Goal: Task Accomplishment & Management: Manage account settings

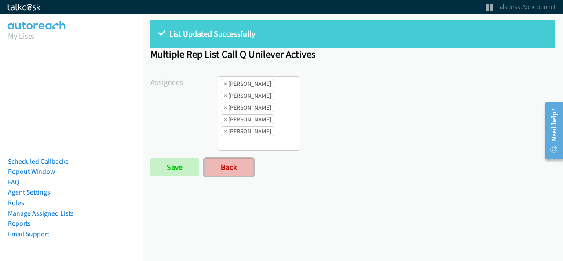
click at [224, 158] on link "Back" at bounding box center [229, 167] width 49 height 18
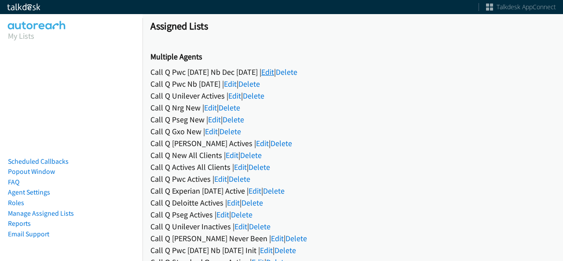
click at [274, 73] on link "Edit" at bounding box center [267, 72] width 13 height 10
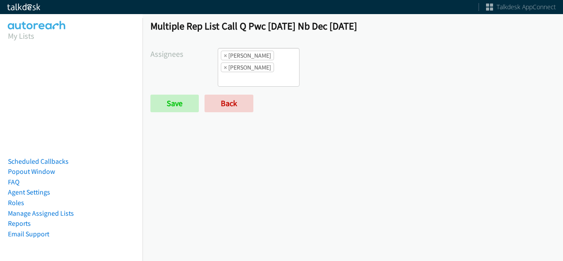
scroll to position [90, 0]
click at [243, 95] on link "Back" at bounding box center [229, 104] width 49 height 18
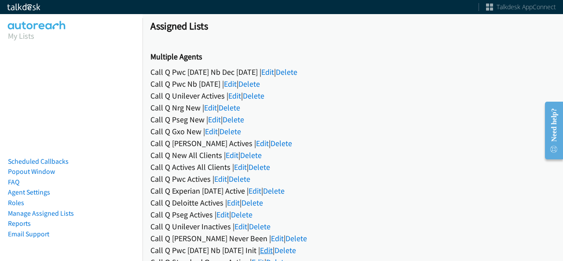
click at [273, 249] on link "Edit" at bounding box center [266, 250] width 13 height 10
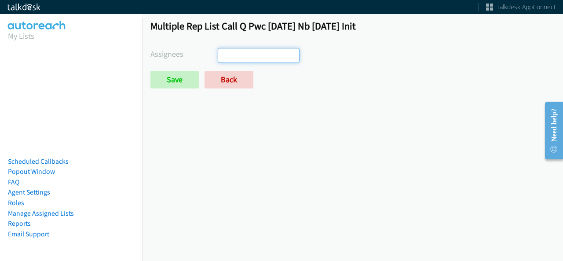
click at [259, 55] on ul at bounding box center [258, 55] width 81 height 14
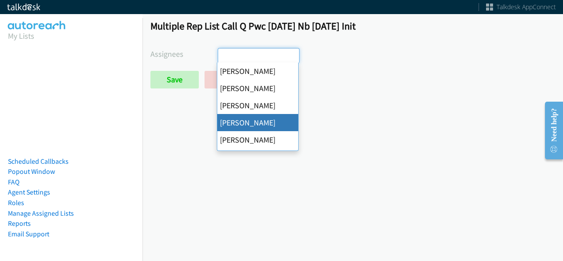
select select "29b0b8ef-34fc-44e8-9e6a-480e1538e45b"
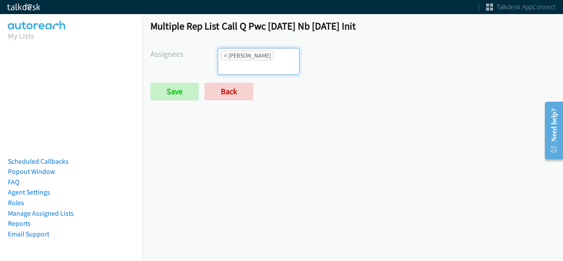
scroll to position [31, 0]
click at [173, 83] on input "Save" at bounding box center [175, 92] width 48 height 18
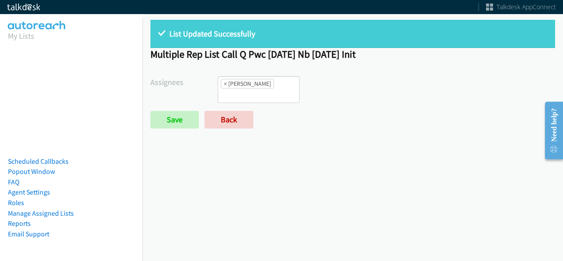
drag, startPoint x: 247, startPoint y: 50, endPoint x: 379, endPoint y: 54, distance: 131.7
click at [379, 54] on h1 "Multiple Rep List Call Q Pwc [DATE] Nb [DATE] Init" at bounding box center [353, 54] width 405 height 12
copy h1 "Pwc [DATE] Nb [DATE] Init"
click at [224, 84] on span "×" at bounding box center [225, 83] width 3 height 9
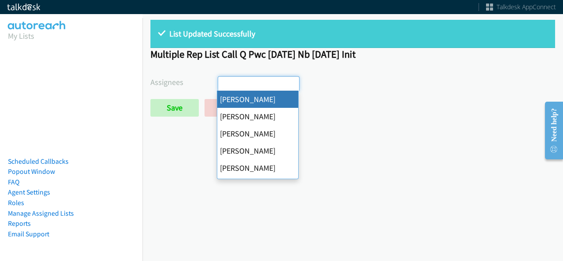
select select
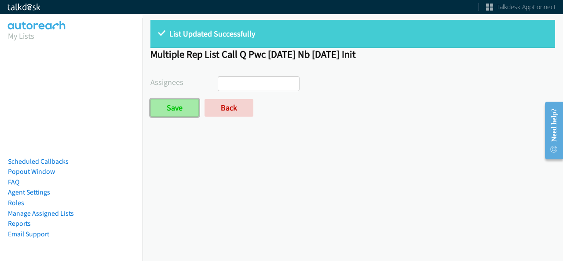
click at [179, 100] on input "Save" at bounding box center [175, 108] width 48 height 18
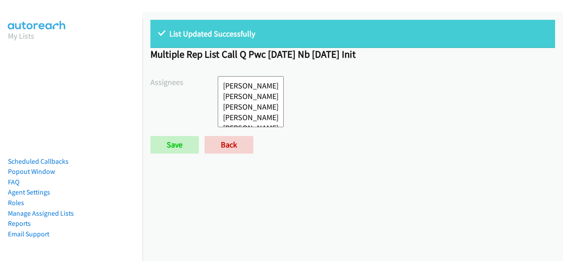
select select
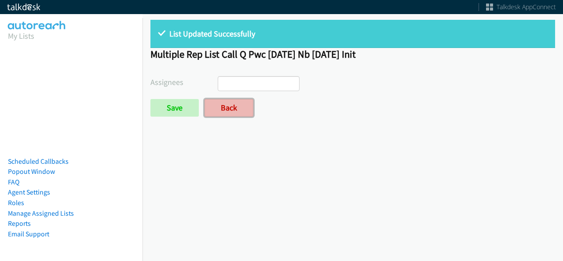
click at [229, 110] on link "Back" at bounding box center [229, 108] width 49 height 18
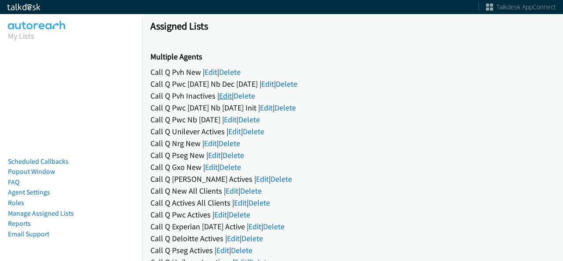
click at [228, 95] on link "Edit" at bounding box center [225, 96] width 13 height 10
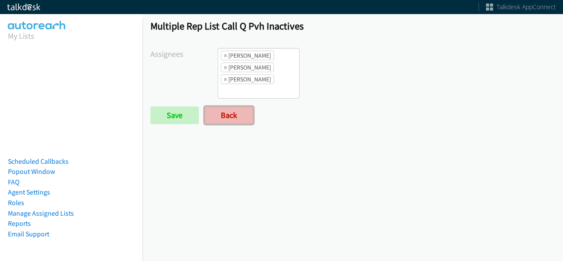
click at [235, 117] on link "Back" at bounding box center [229, 116] width 49 height 18
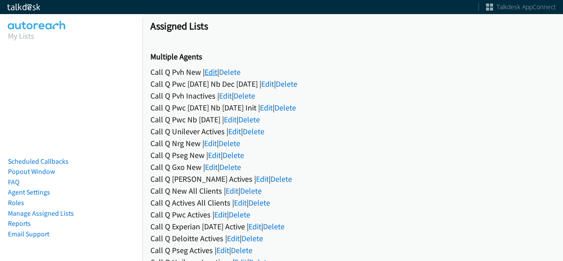
click at [217, 68] on link "Edit" at bounding box center [211, 72] width 13 height 10
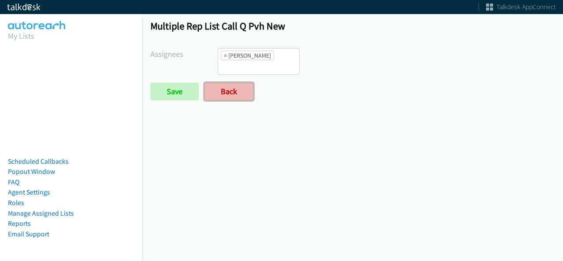
click at [221, 83] on link "Back" at bounding box center [229, 92] width 49 height 18
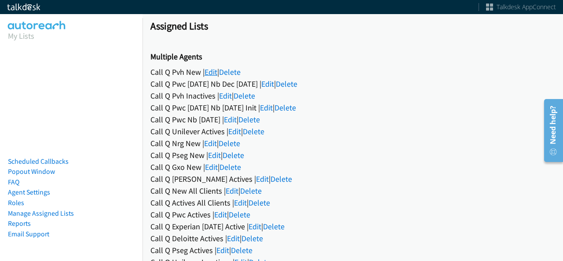
click at [208, 76] on link "Edit" at bounding box center [211, 72] width 13 height 10
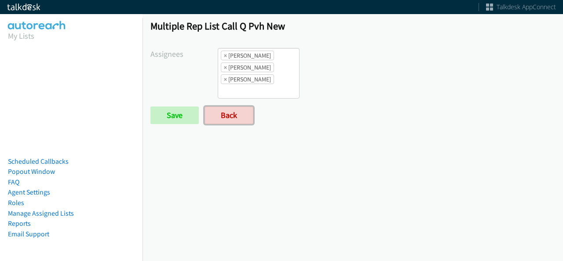
click at [238, 116] on link "Back" at bounding box center [229, 116] width 49 height 18
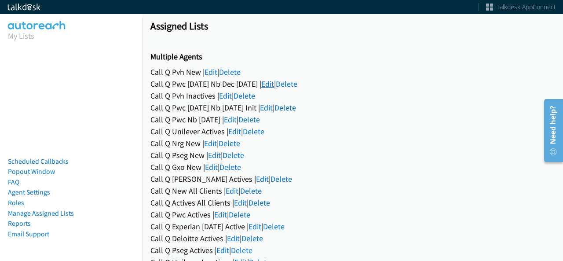
click at [274, 81] on link "Edit" at bounding box center [267, 84] width 13 height 10
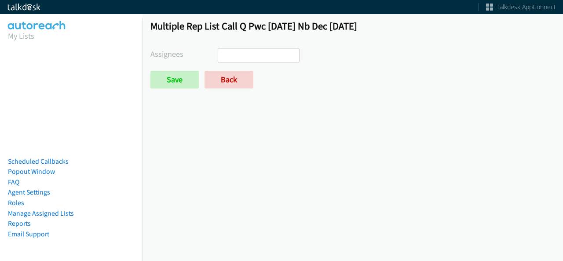
select select
click at [232, 78] on link "Back" at bounding box center [229, 80] width 49 height 18
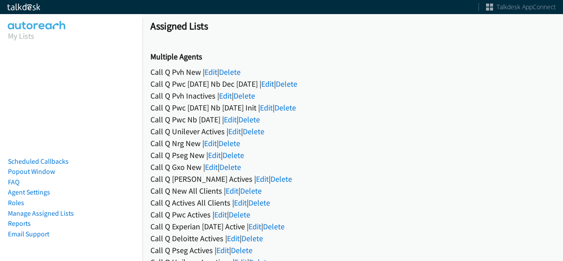
click at [277, 111] on div "Call Q Pwc [DATE] Nb [DATE] Init | Edit | [GEOGRAPHIC_DATA]" at bounding box center [353, 108] width 405 height 12
click at [273, 111] on link "Edit" at bounding box center [266, 108] width 13 height 10
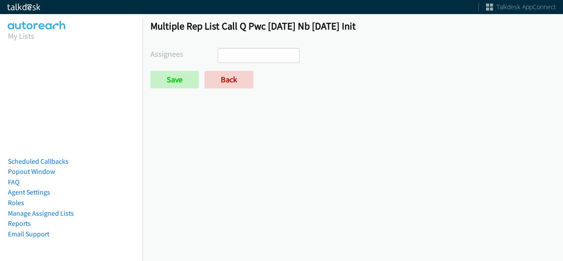
select select
click at [234, 82] on link "Back" at bounding box center [229, 80] width 49 height 18
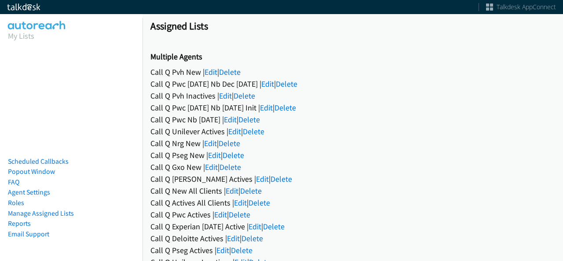
click at [235, 97] on div "Call Q Pvh Inactives | Edit | Delete" at bounding box center [353, 96] width 405 height 12
click at [226, 96] on link "Edit" at bounding box center [225, 96] width 13 height 10
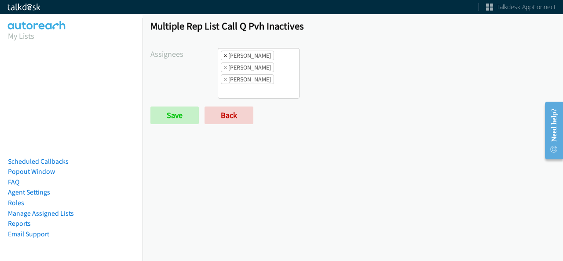
click at [224, 55] on span "×" at bounding box center [225, 55] width 3 height 9
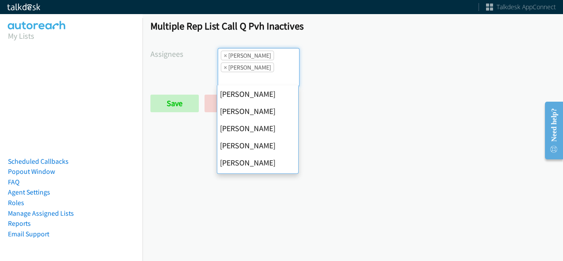
scroll to position [31, 0]
click at [224, 55] on span "×" at bounding box center [225, 55] width 3 height 9
select select "fd8c5d46-30db-44cb-8f0d-00da318b790a"
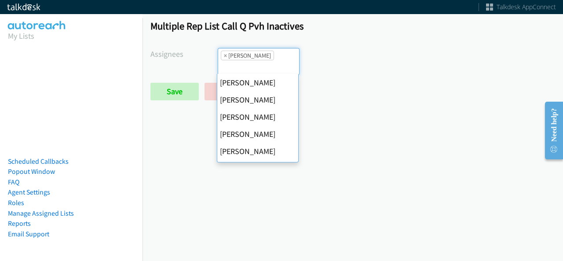
click at [224, 55] on span "×" at bounding box center [225, 55] width 3 height 9
select select
click at [223, 60] on input "search" at bounding box center [233, 67] width 31 height 14
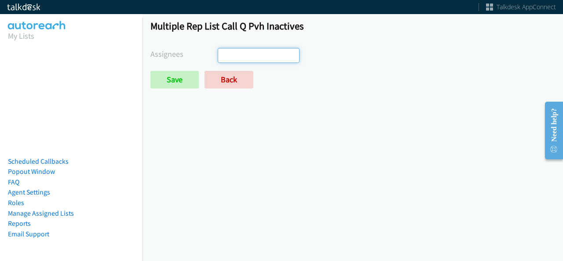
click at [223, 55] on input "search" at bounding box center [233, 55] width 31 height 14
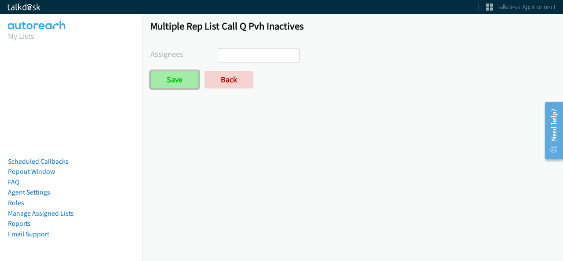
click at [178, 72] on input "Save" at bounding box center [175, 80] width 48 height 18
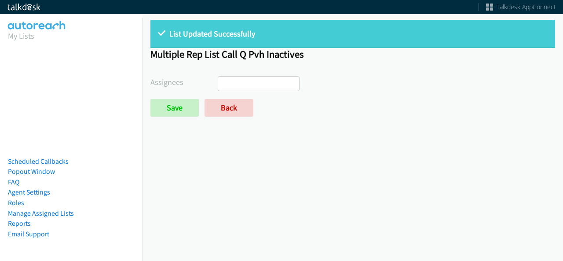
select select
click at [220, 99] on link "Back" at bounding box center [229, 108] width 49 height 18
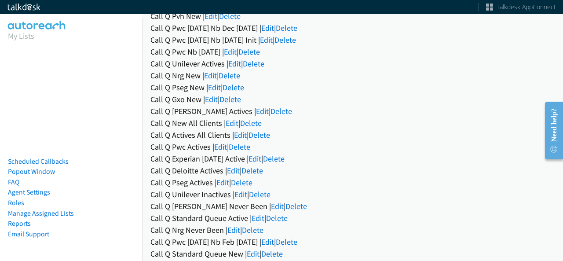
scroll to position [88, 0]
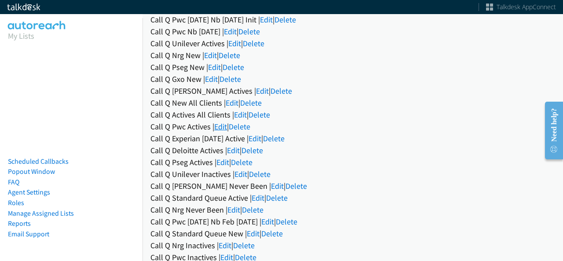
click at [218, 128] on link "Edit" at bounding box center [220, 126] width 13 height 10
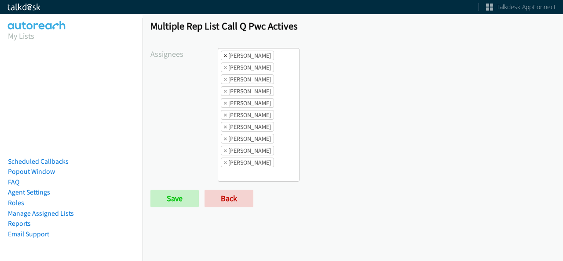
click at [225, 54] on span "×" at bounding box center [225, 55] width 3 height 9
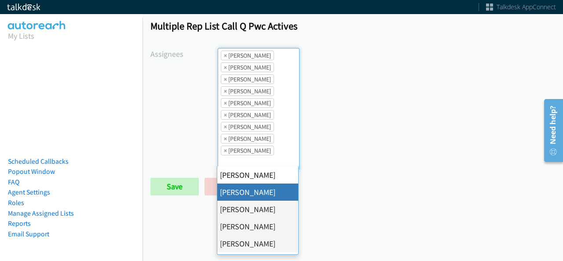
click at [225, 54] on span "×" at bounding box center [225, 55] width 3 height 9
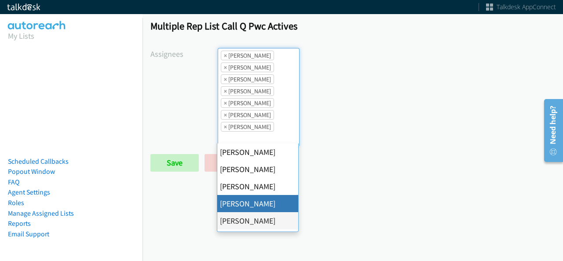
click at [225, 54] on span "×" at bounding box center [225, 55] width 3 height 9
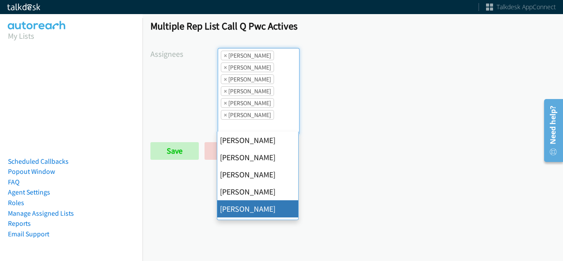
click at [225, 54] on span "×" at bounding box center [225, 55] width 3 height 9
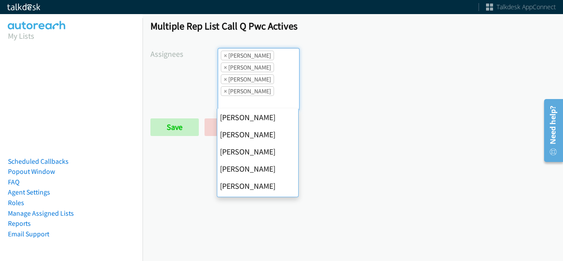
click at [225, 54] on span "×" at bounding box center [225, 55] width 3 height 9
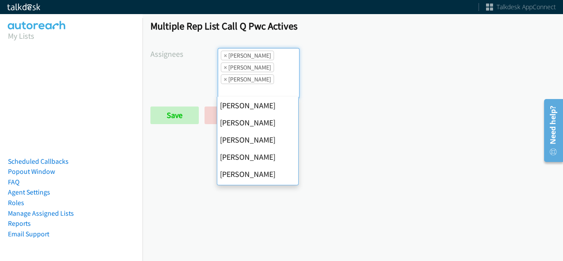
click at [225, 54] on span "×" at bounding box center [225, 55] width 3 height 9
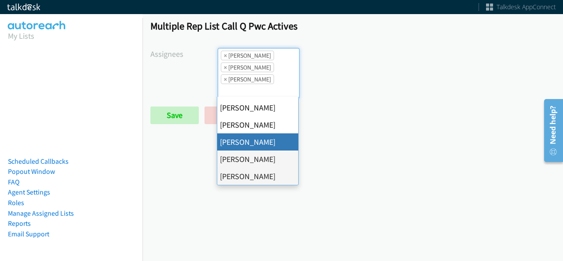
select select "fd8c5d46-30db-44cb-8f0d-00da318b790a"
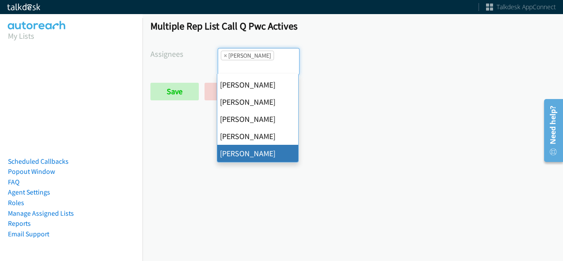
click at [225, 54] on span "×" at bounding box center [225, 55] width 3 height 9
select select
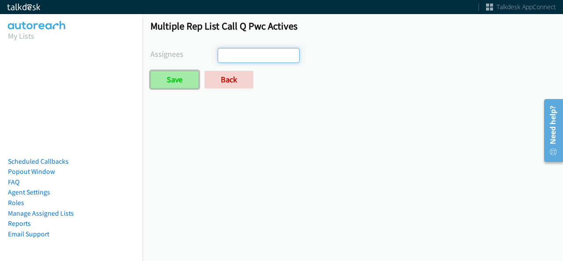
click at [186, 76] on input "Save" at bounding box center [175, 80] width 48 height 18
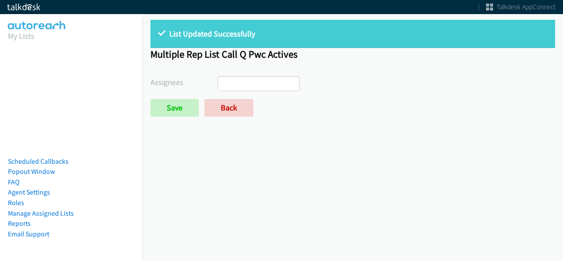
select select
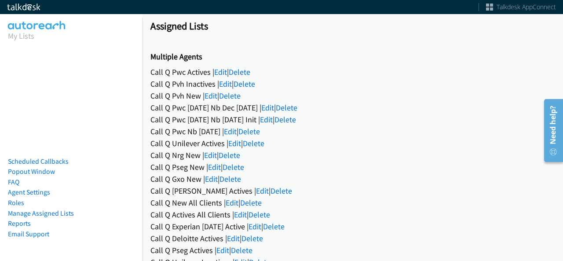
click at [393, 110] on div "Call Q Pwc [DATE] Nb Dec [DATE] | Edit | [GEOGRAPHIC_DATA]" at bounding box center [353, 108] width 405 height 12
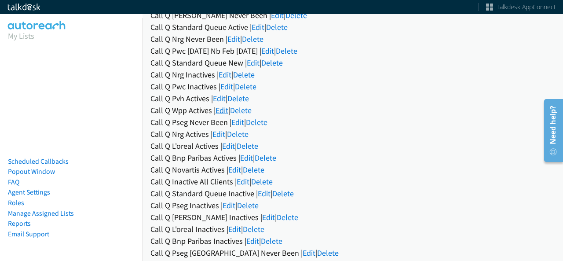
scroll to position [264, 0]
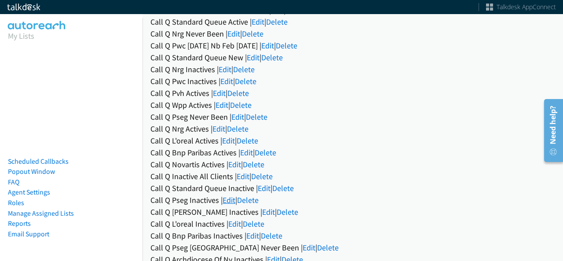
click at [228, 195] on link "Edit" at bounding box center [229, 200] width 13 height 10
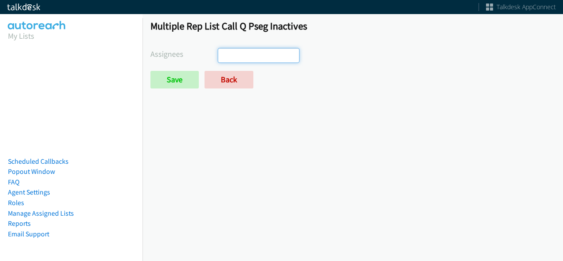
click at [235, 51] on input "search" at bounding box center [233, 55] width 31 height 14
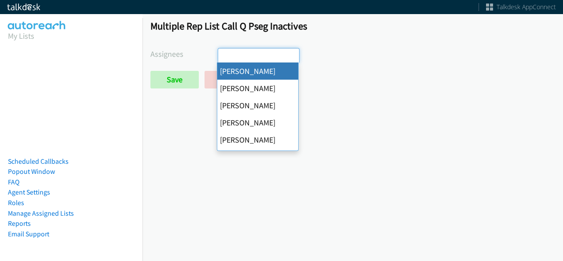
select select "cb11e729-9a1d-44de-9b38-0f5a50c7e01c"
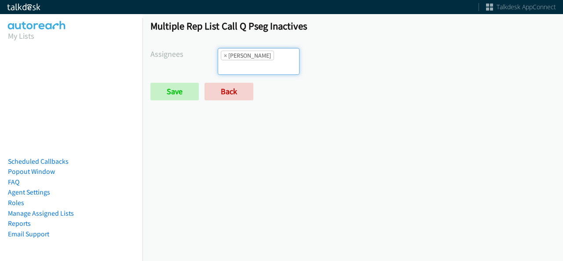
click at [274, 63] on ul "× Abigail Odhiambo" at bounding box center [258, 61] width 81 height 26
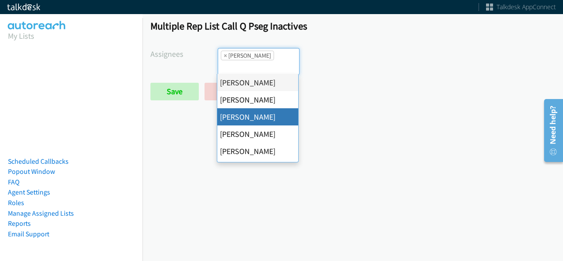
drag, startPoint x: 261, startPoint y: 118, endPoint x: 266, endPoint y: 76, distance: 41.7
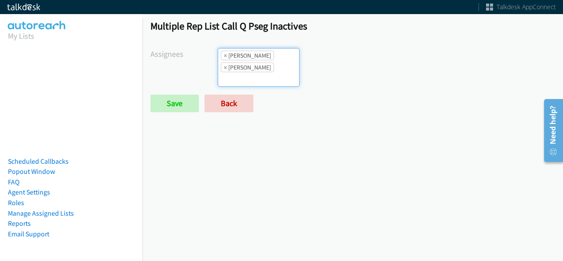
click at [249, 73] on input "search" at bounding box center [233, 79] width 31 height 14
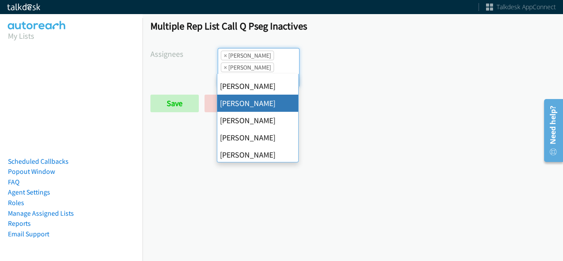
scroll to position [152, 0]
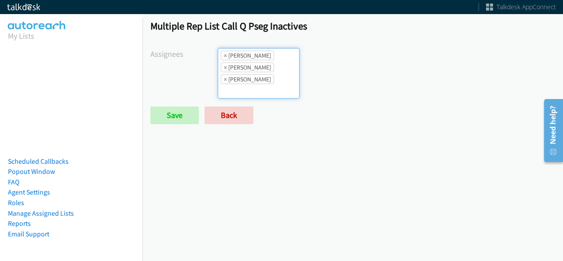
click at [278, 58] on ul "× Abigail Odhiambo × Cathy Shahan × Tatiana Medina" at bounding box center [258, 73] width 81 height 50
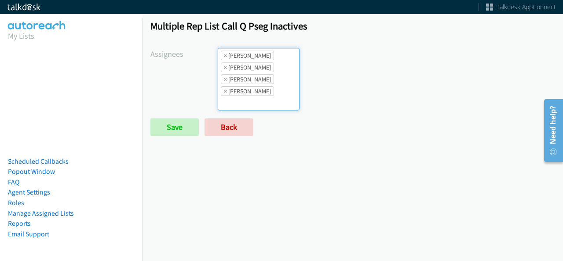
click at [265, 89] on li "× Tatiana Medina" at bounding box center [247, 91] width 53 height 10
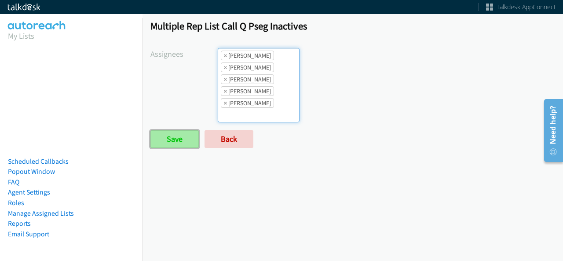
click at [173, 141] on input "Save" at bounding box center [175, 139] width 48 height 18
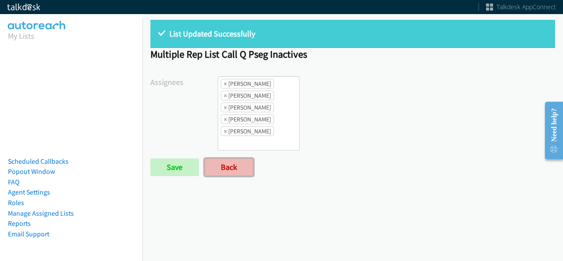
click at [238, 168] on link "Back" at bounding box center [229, 167] width 49 height 18
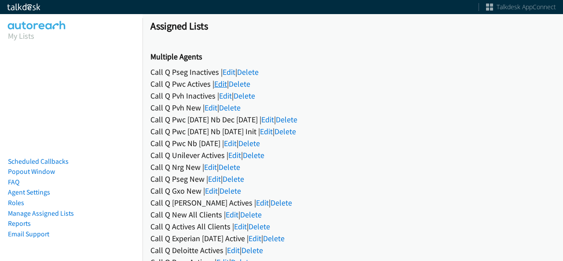
click at [224, 86] on link "Edit" at bounding box center [220, 84] width 13 height 10
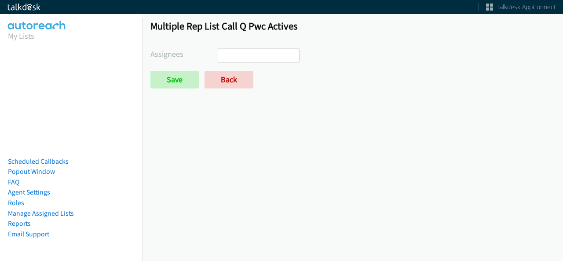
click at [263, 60] on ul at bounding box center [258, 55] width 81 height 14
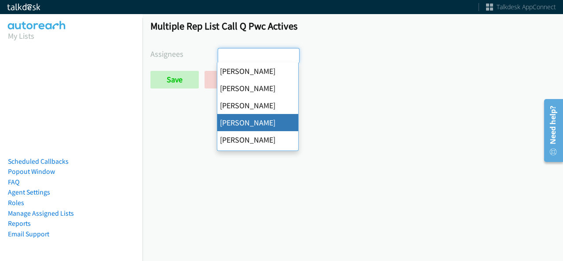
drag, startPoint x: 263, startPoint y: 120, endPoint x: 290, endPoint y: 54, distance: 70.7
select select "29b0b8ef-34fc-44e8-9e6a-480e1538e45b"
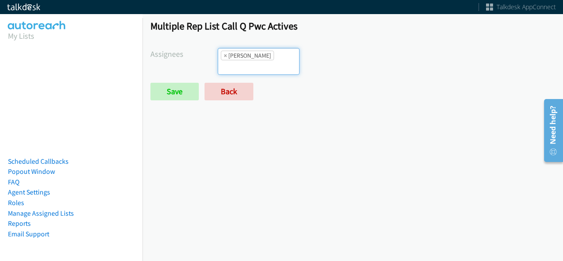
click at [249, 60] on input "search" at bounding box center [233, 67] width 31 height 14
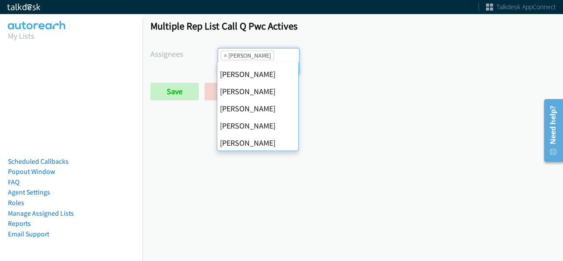
scroll to position [132, 0]
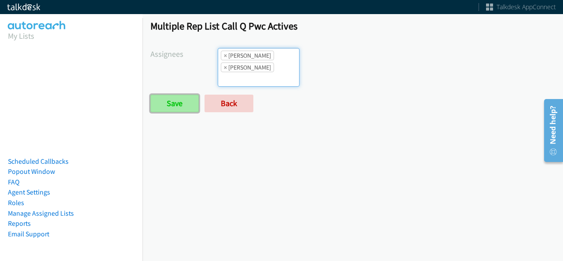
click at [187, 95] on input "Save" at bounding box center [175, 104] width 48 height 18
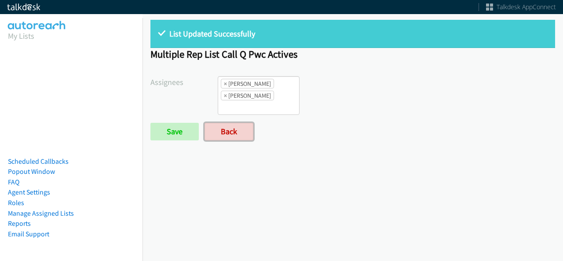
click at [230, 123] on link "Back" at bounding box center [229, 132] width 49 height 18
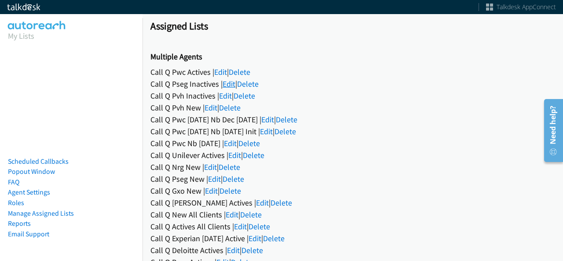
click at [225, 83] on link "Edit" at bounding box center [229, 84] width 13 height 10
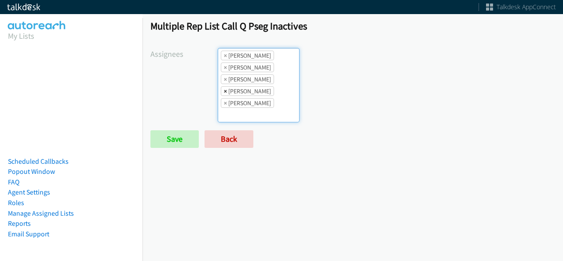
click at [225, 92] on span "×" at bounding box center [225, 91] width 3 height 9
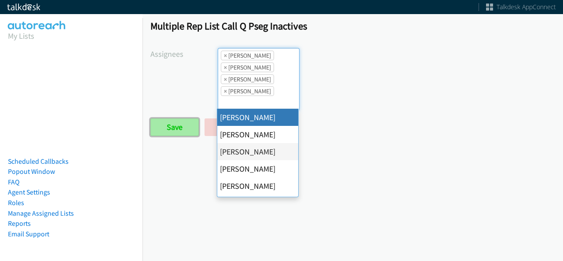
click at [183, 123] on input "Save" at bounding box center [175, 127] width 48 height 18
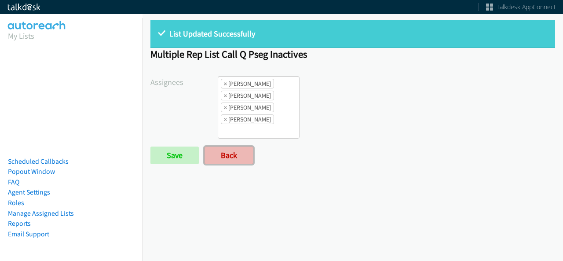
click at [213, 147] on link "Back" at bounding box center [229, 156] width 49 height 18
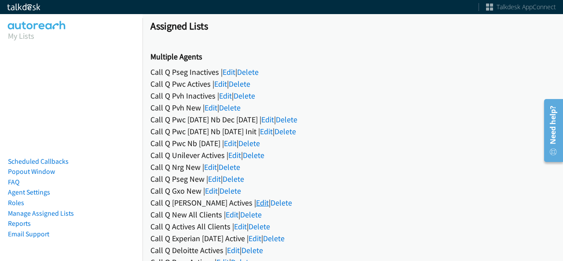
click at [256, 202] on link "Edit" at bounding box center [262, 203] width 13 height 10
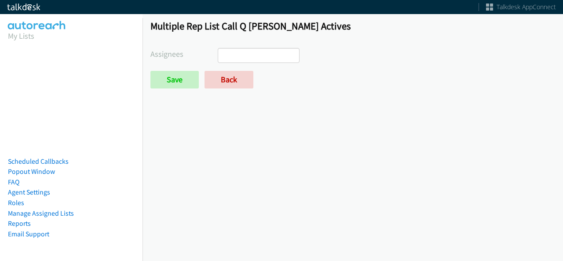
click at [252, 61] on ul at bounding box center [258, 55] width 81 height 14
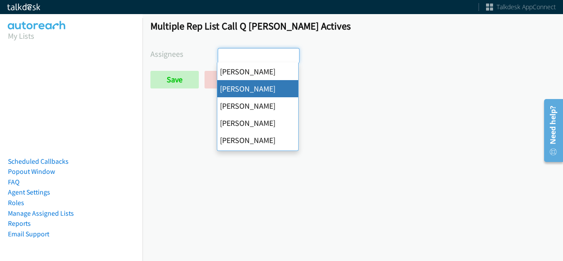
scroll to position [132, 0]
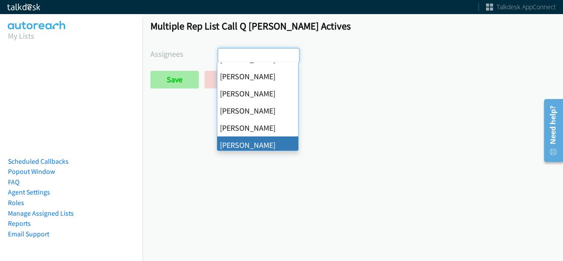
drag, startPoint x: 258, startPoint y: 142, endPoint x: 186, endPoint y: 86, distance: 91.2
select select "2ed67f51-2124-48e1-bef1-69761de6c0b9"
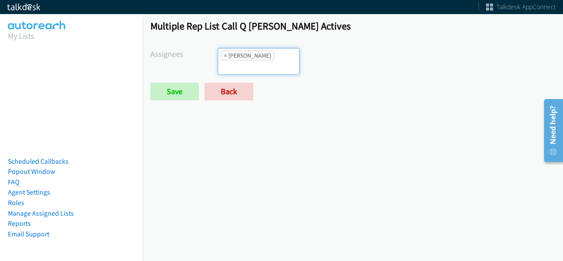
scroll to position [125, 0]
click at [171, 90] on input "Save" at bounding box center [175, 92] width 48 height 18
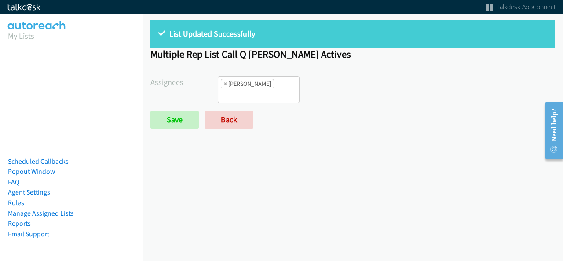
click at [283, 91] on ul "× Tatiana Medina" at bounding box center [258, 90] width 81 height 26
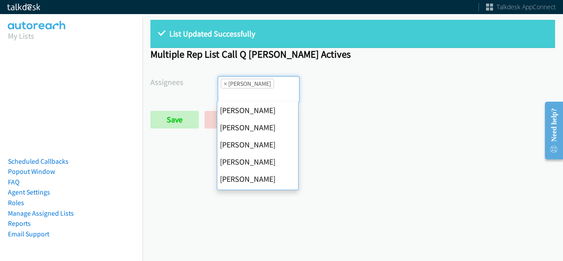
scroll to position [152, 0]
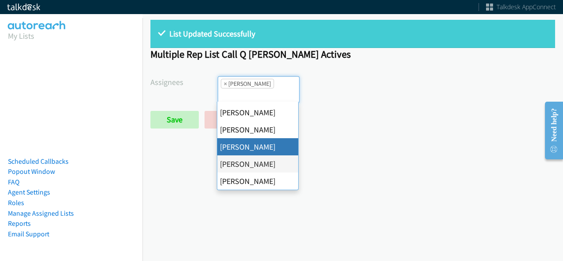
drag, startPoint x: 263, startPoint y: 145, endPoint x: 270, endPoint y: 101, distance: 44.5
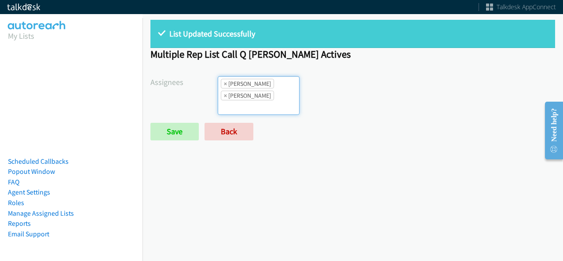
click at [270, 97] on ul "× Rodnika Murphy × Tatiana Medina" at bounding box center [258, 96] width 81 height 38
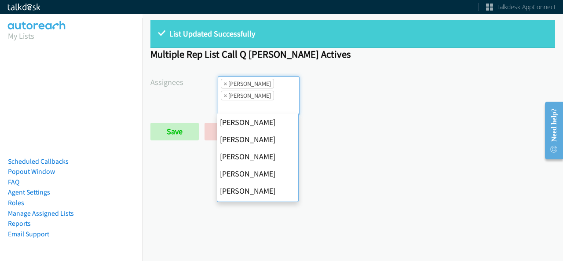
scroll to position [152, 0]
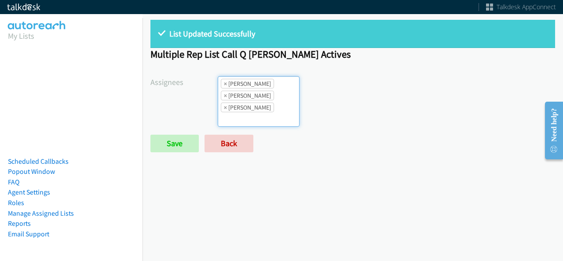
click at [270, 111] on ul "× Rodnika Murphy × Tatiana Medina × Trevonna Lancaster" at bounding box center [258, 102] width 81 height 50
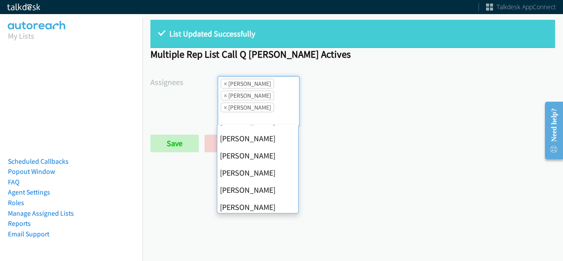
scroll to position [0, 0]
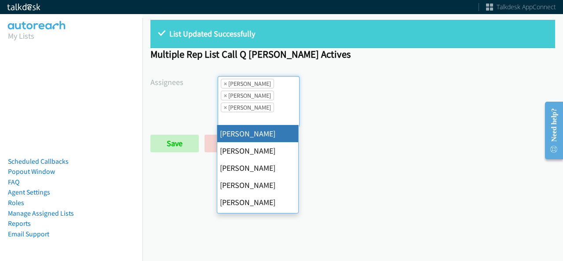
drag, startPoint x: 258, startPoint y: 135, endPoint x: 217, endPoint y: 134, distance: 41.4
select select "cb11e729-9a1d-44de-9b38-0f5a50c7e01c"
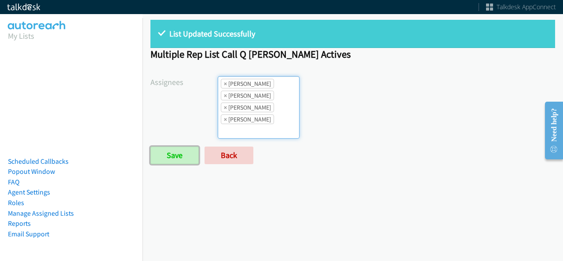
click at [181, 147] on input "Save" at bounding box center [175, 156] width 48 height 18
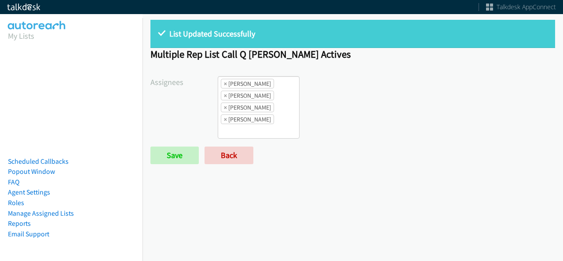
click at [284, 114] on ul "× [PERSON_NAME] × [PERSON_NAME] × [PERSON_NAME] × [PERSON_NAME]" at bounding box center [258, 108] width 81 height 62
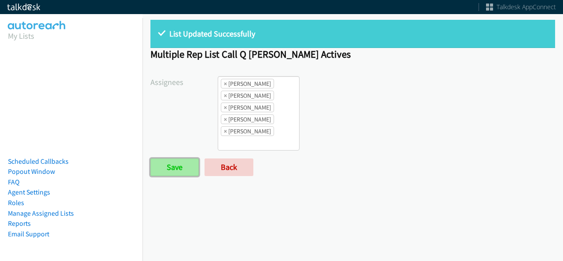
click at [177, 160] on input "Save" at bounding box center [175, 167] width 48 height 18
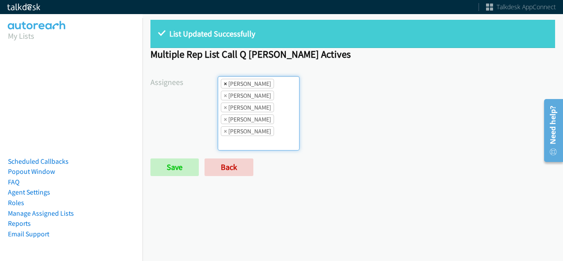
click at [224, 83] on span "×" at bounding box center [225, 83] width 3 height 9
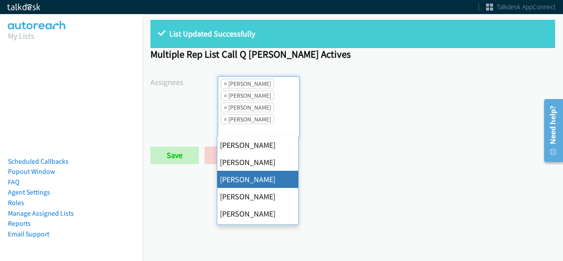
click at [224, 82] on span "×" at bounding box center [225, 83] width 3 height 9
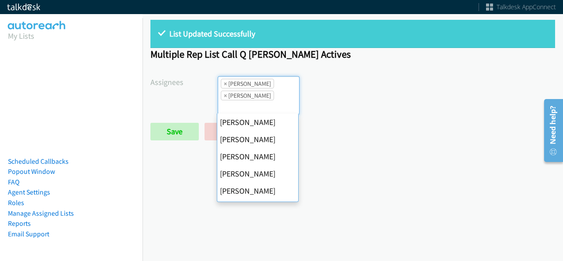
click at [225, 82] on span "×" at bounding box center [225, 83] width 3 height 9
select select "fd8c5d46-30db-44cb-8f0d-00da318b790a"
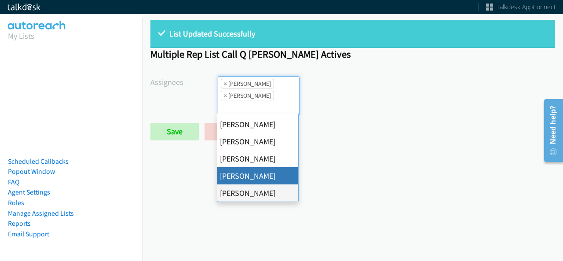
select select
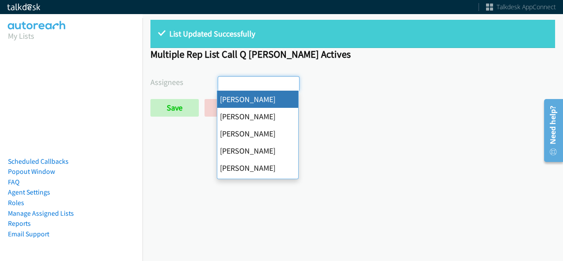
click at [225, 82] on input "search" at bounding box center [233, 84] width 31 height 14
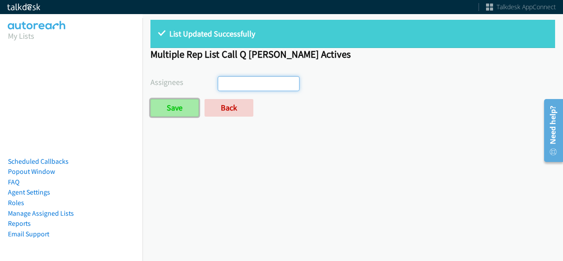
click at [179, 110] on input "Save" at bounding box center [175, 108] width 48 height 18
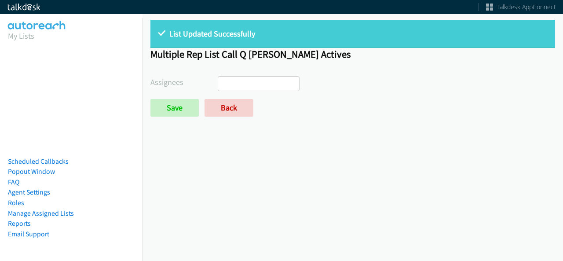
select select
click at [219, 116] on link "Back" at bounding box center [229, 108] width 49 height 18
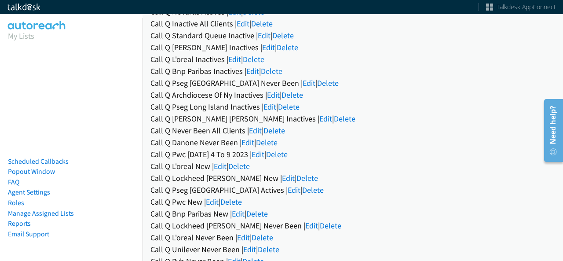
scroll to position [484, 0]
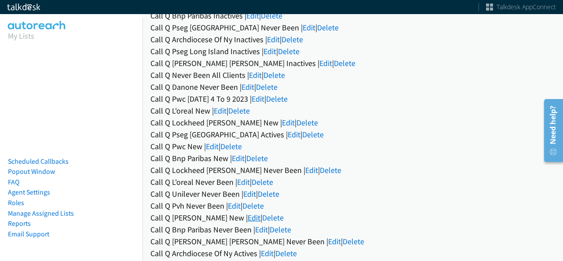
click at [248, 218] on link "Edit" at bounding box center [254, 218] width 13 height 10
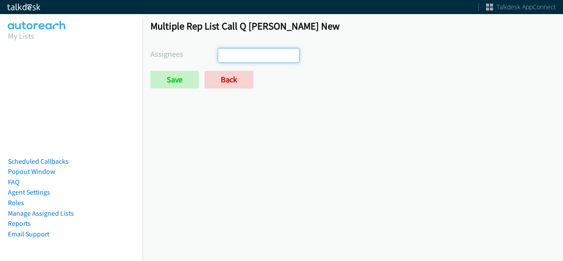
click at [268, 51] on ul at bounding box center [258, 55] width 81 height 14
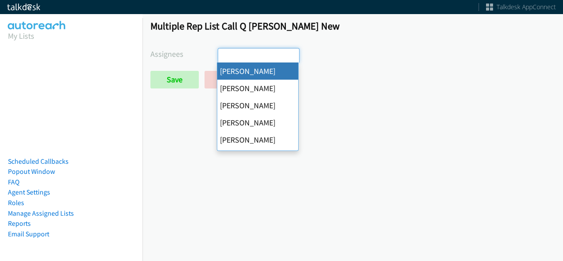
select select "cb11e729-9a1d-44de-9b38-0f5a50c7e01c"
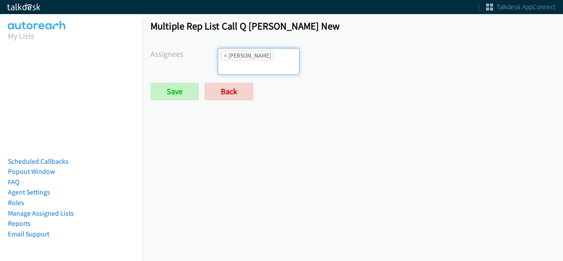
click at [262, 63] on ul "× [PERSON_NAME]" at bounding box center [258, 61] width 81 height 26
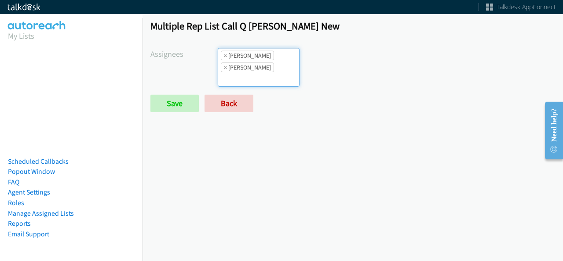
click at [257, 69] on li "× [PERSON_NAME]" at bounding box center [247, 68] width 53 height 10
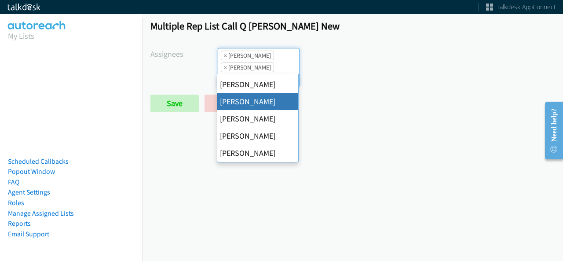
scroll to position [132, 0]
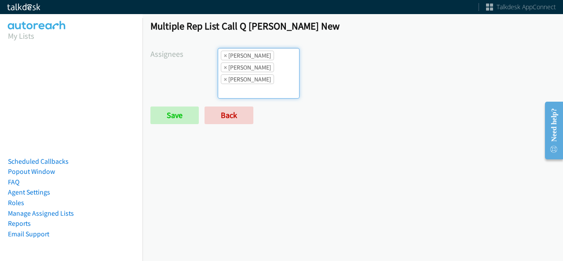
click at [257, 80] on li "× Rodnika Murphy" at bounding box center [247, 79] width 53 height 10
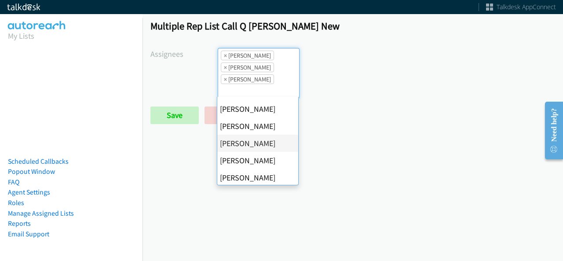
scroll to position [152, 0]
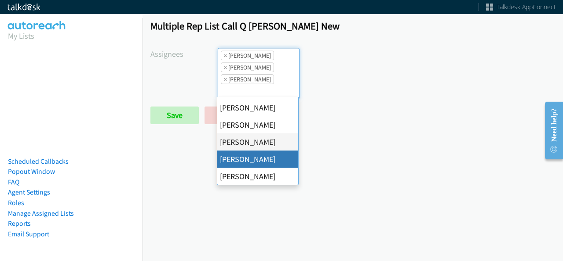
drag, startPoint x: 248, startPoint y: 153, endPoint x: 254, endPoint y: 102, distance: 51.0
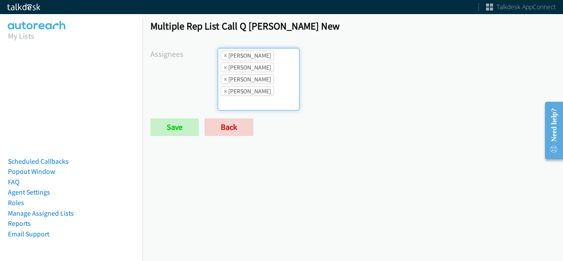
click at [261, 76] on li "× Rodnika Murphy" at bounding box center [247, 79] width 53 height 10
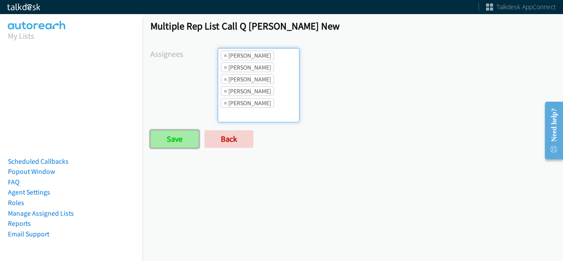
click at [168, 138] on input "Save" at bounding box center [175, 139] width 48 height 18
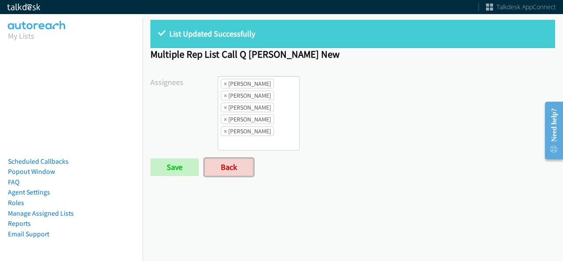
click at [221, 161] on link "Back" at bounding box center [229, 167] width 49 height 18
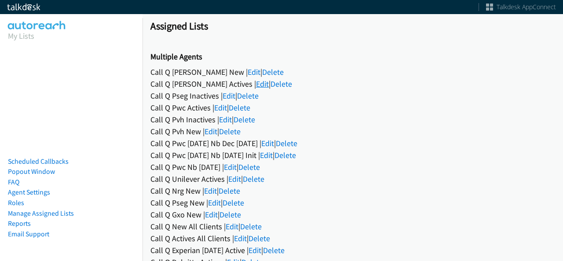
click at [256, 81] on link "Edit" at bounding box center [262, 84] width 13 height 10
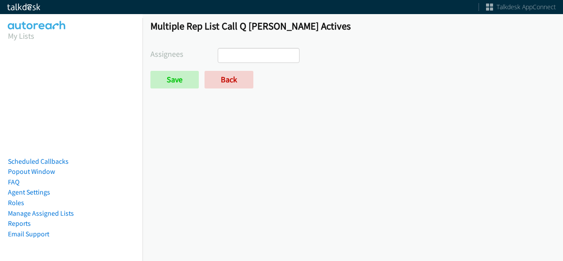
select select
click at [237, 78] on link "Back" at bounding box center [229, 80] width 49 height 18
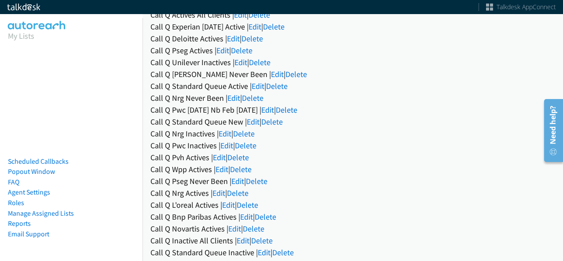
scroll to position [220, 0]
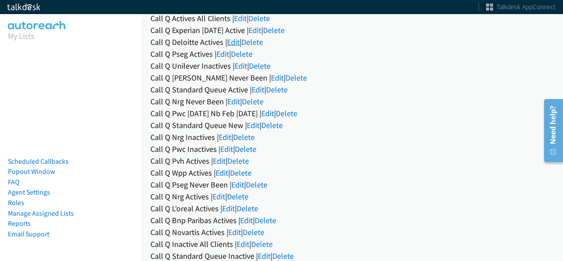
click at [239, 41] on link "Edit" at bounding box center [233, 42] width 13 height 10
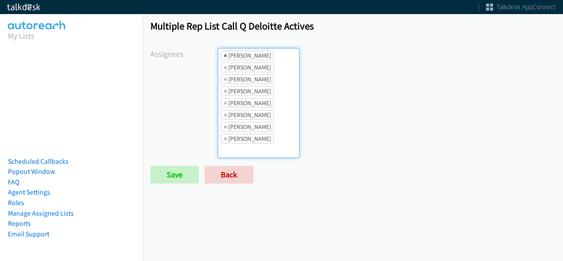
click at [224, 55] on span "×" at bounding box center [225, 55] width 3 height 9
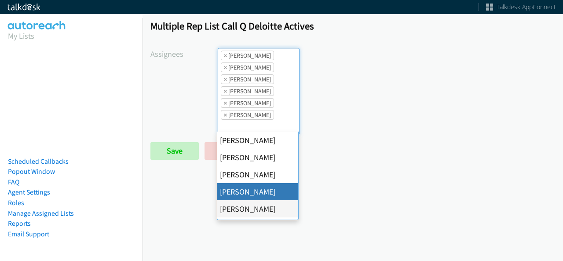
click at [224, 55] on span "×" at bounding box center [225, 55] width 3 height 9
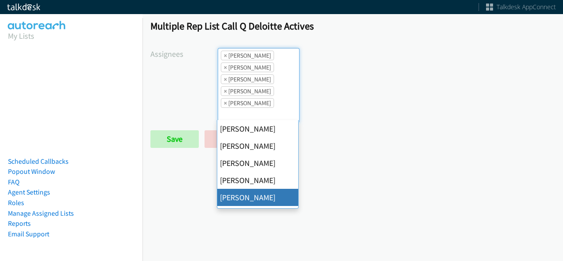
click at [224, 55] on span "×" at bounding box center [225, 55] width 3 height 9
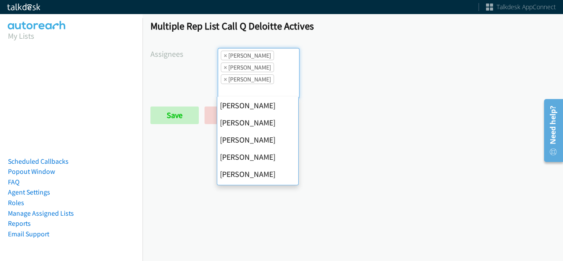
scroll to position [137, 0]
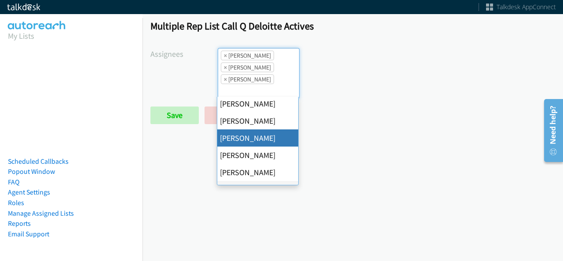
click at [224, 55] on span "×" at bounding box center [225, 55] width 3 height 9
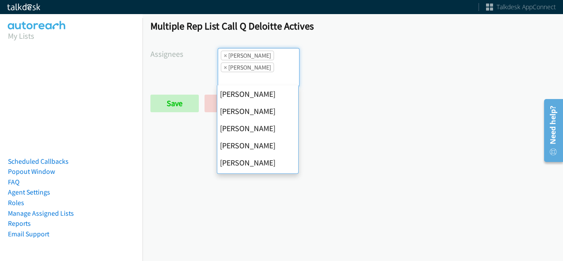
click at [224, 55] on span "×" at bounding box center [225, 55] width 3 height 9
select select "fd8c5d46-30db-44cb-8f0d-00da318b790a"
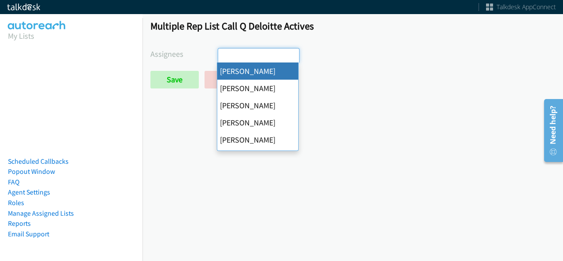
click at [224, 55] on input "search" at bounding box center [233, 55] width 31 height 14
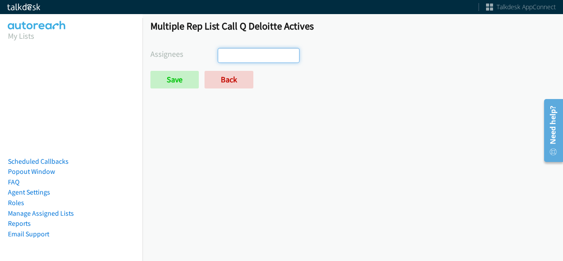
click at [234, 58] on input "search" at bounding box center [233, 55] width 31 height 14
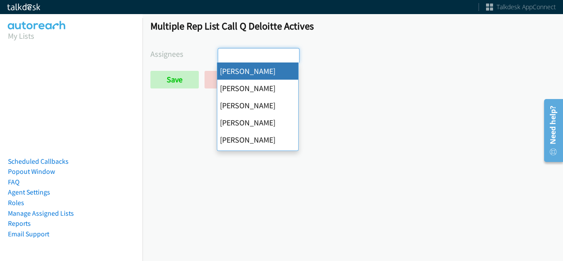
select select "cb11e729-9a1d-44de-9b38-0f5a50c7e01c"
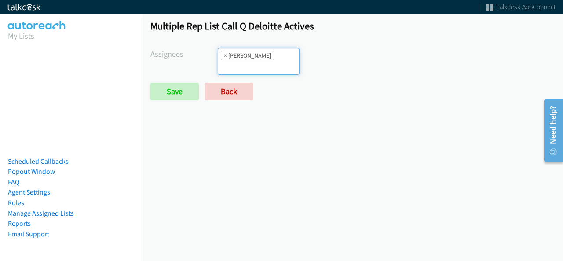
click at [246, 51] on li "× Abigail Odhiambo" at bounding box center [247, 56] width 53 height 10
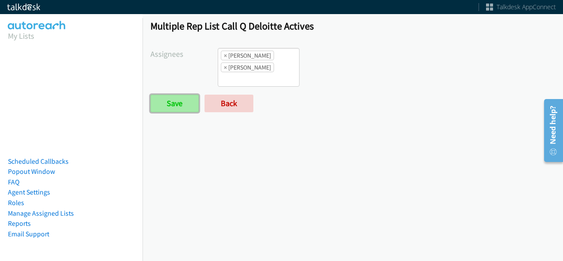
click at [180, 102] on input "Save" at bounding box center [175, 104] width 48 height 18
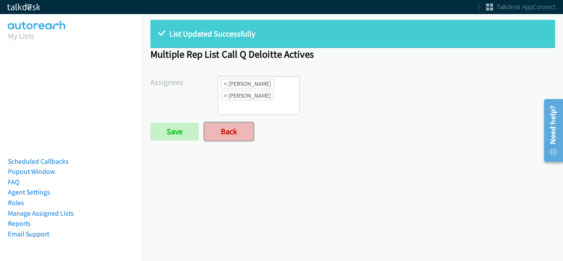
click at [236, 124] on link "Back" at bounding box center [229, 132] width 49 height 18
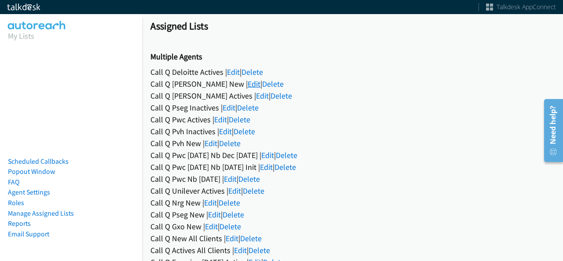
click at [248, 85] on link "Edit" at bounding box center [254, 84] width 13 height 10
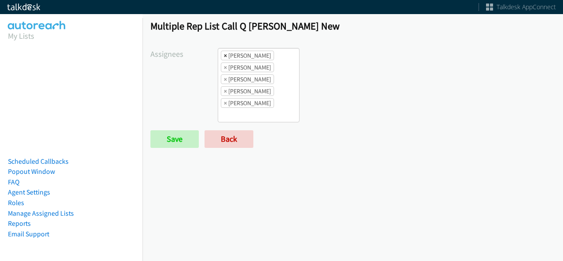
click at [224, 56] on span "×" at bounding box center [225, 55] width 3 height 9
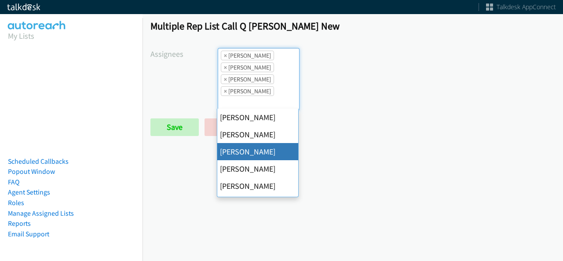
click at [224, 56] on span "×" at bounding box center [225, 55] width 3 height 9
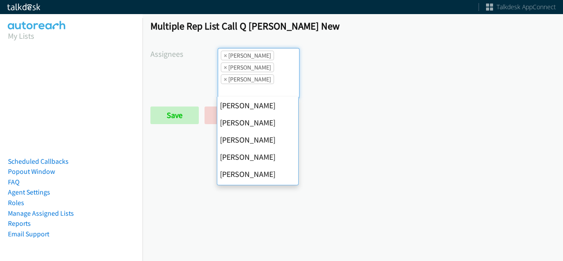
click at [224, 56] on span "×" at bounding box center [225, 55] width 3 height 9
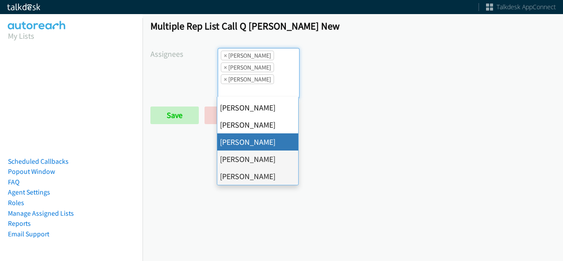
select select "fd8c5d46-30db-44cb-8f0d-00da318b790a"
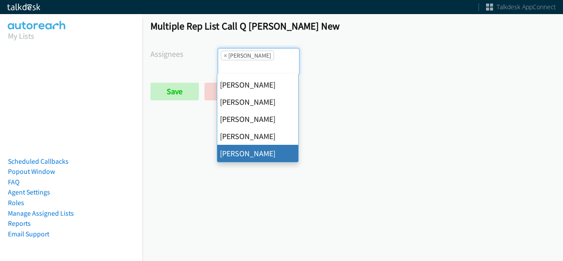
click at [224, 56] on span "×" at bounding box center [225, 55] width 3 height 9
select select
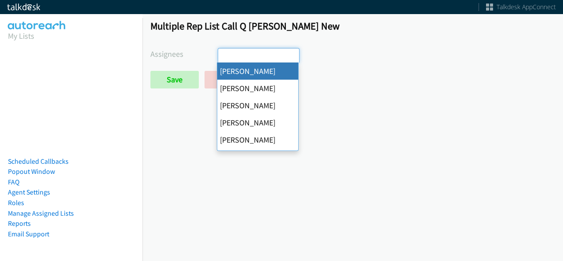
click at [224, 56] on input "search" at bounding box center [233, 55] width 31 height 14
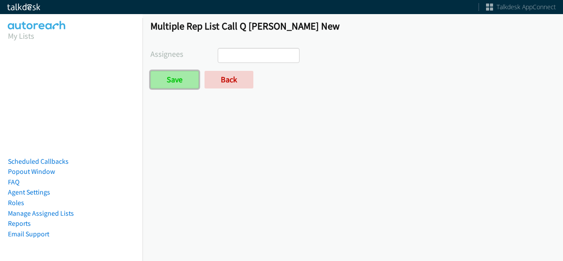
click at [173, 77] on input "Save" at bounding box center [175, 80] width 48 height 18
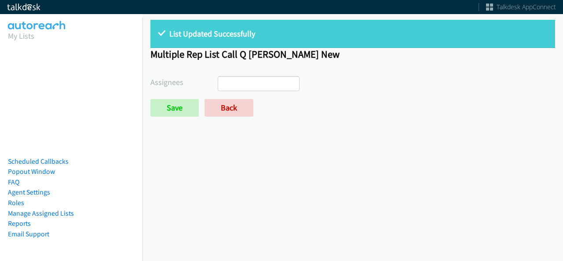
select select
click at [226, 105] on link "Back" at bounding box center [229, 108] width 49 height 18
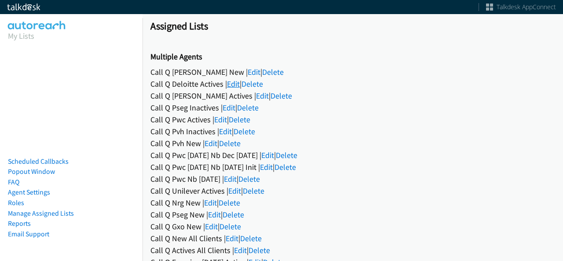
click at [229, 87] on link "Edit" at bounding box center [233, 84] width 13 height 10
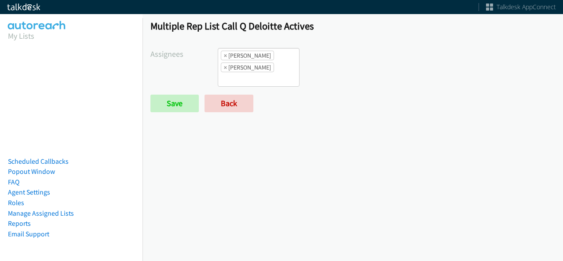
click at [242, 74] on input "search" at bounding box center [233, 79] width 31 height 14
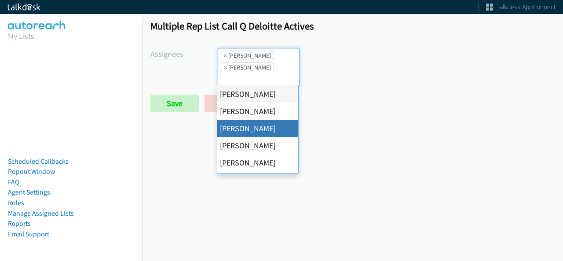
drag, startPoint x: 245, startPoint y: 125, endPoint x: 249, endPoint y: 102, distance: 23.7
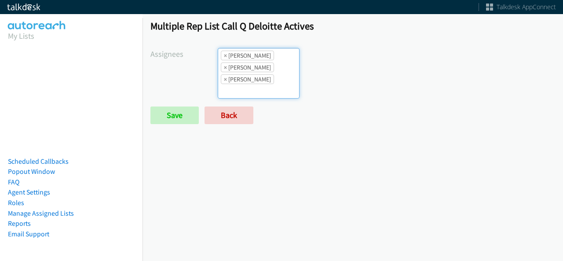
click at [254, 87] on ul "× [PERSON_NAME] × [PERSON_NAME] × [PERSON_NAME]" at bounding box center [258, 73] width 81 height 50
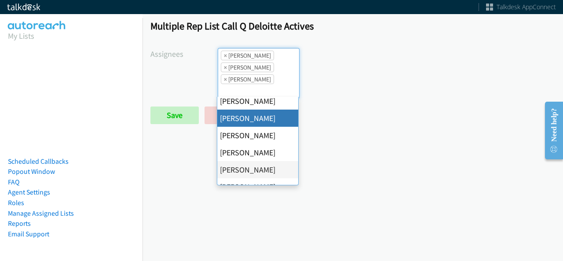
scroll to position [152, 0]
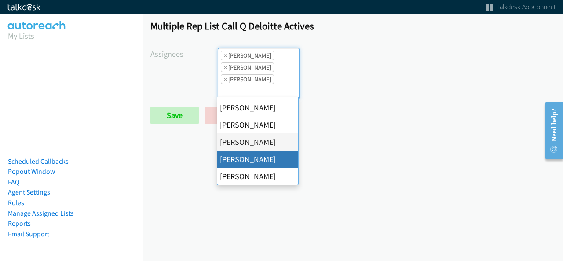
drag, startPoint x: 264, startPoint y: 160, endPoint x: 269, endPoint y: 96, distance: 64.4
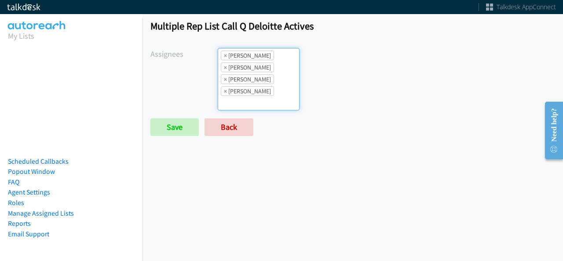
click at [266, 75] on li "× Rodnika Murphy" at bounding box center [247, 79] width 53 height 10
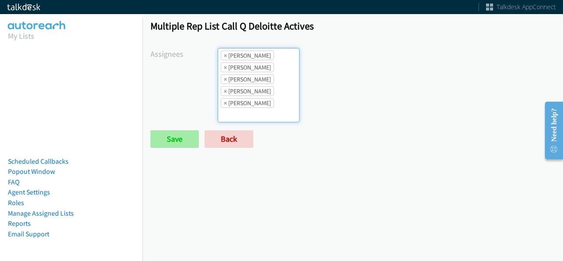
click at [184, 146] on div "Multiple Rep List Call Q Deloitte Actives Assignees Abigail Odhiambo Alana Ruiz…" at bounding box center [353, 88] width 421 height 152
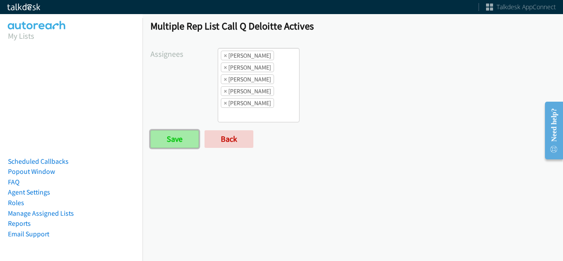
click at [169, 130] on input "Save" at bounding box center [175, 139] width 48 height 18
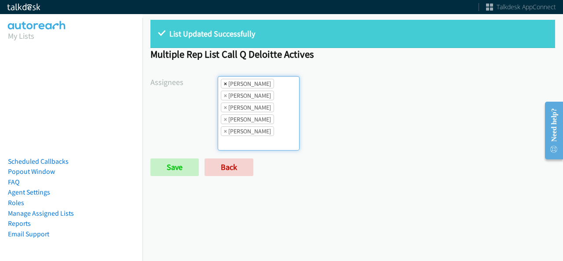
click at [227, 84] on li "× [PERSON_NAME]" at bounding box center [247, 84] width 53 height 10
click at [224, 83] on span "×" at bounding box center [225, 83] width 3 height 9
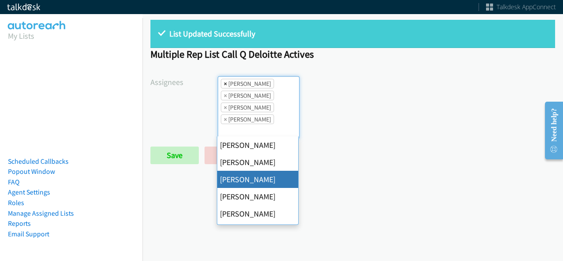
click at [224, 84] on span "×" at bounding box center [225, 83] width 3 height 9
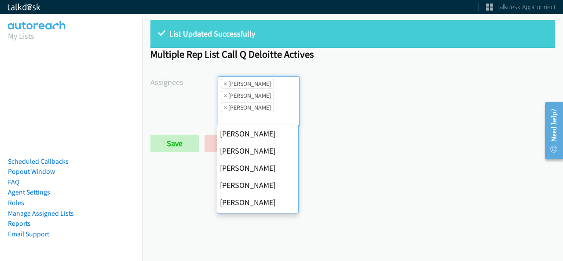
click at [224, 84] on span "×" at bounding box center [225, 83] width 3 height 9
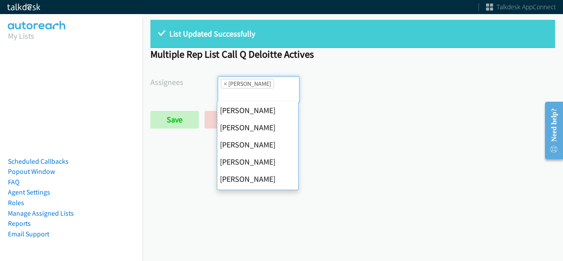
select select "fd8c5d46-30db-44cb-8f0d-00da318b790a"
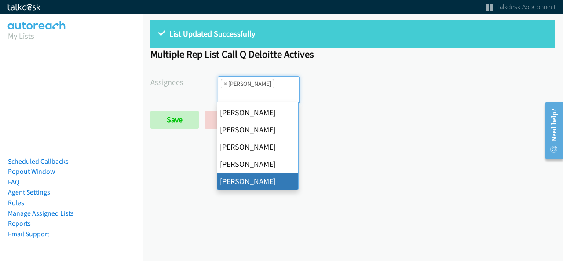
click at [224, 84] on span "×" at bounding box center [225, 83] width 3 height 9
select select
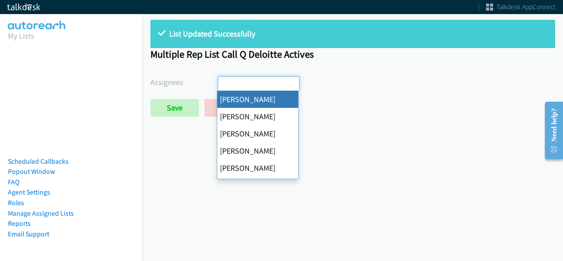
click at [224, 84] on input "search" at bounding box center [233, 84] width 31 height 14
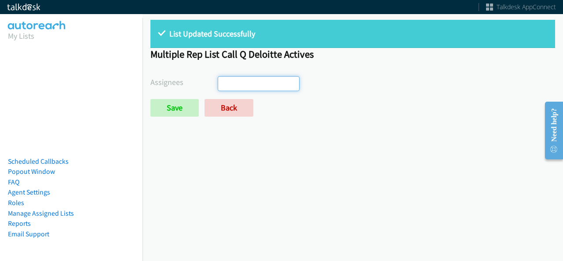
click at [180, 96] on form "Assignees Abigail Odhiambo Alana Ruiz Cathy Shahan Charles Ross Daquaya Johnson…" at bounding box center [353, 96] width 405 height 40
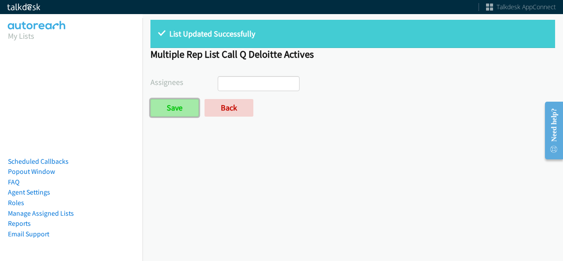
click at [184, 110] on input "Save" at bounding box center [175, 108] width 48 height 18
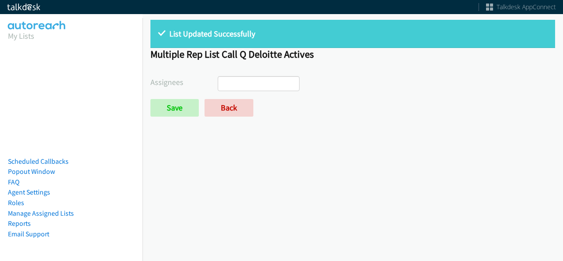
select select
click at [236, 103] on link "Back" at bounding box center [229, 108] width 49 height 18
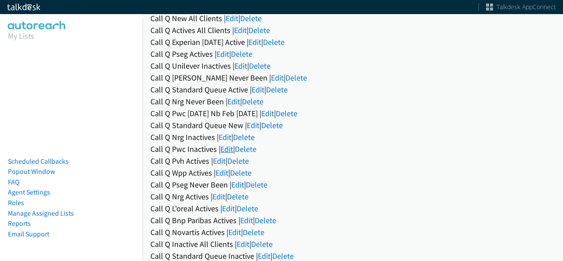
click at [225, 147] on link "Edit" at bounding box center [227, 149] width 13 height 10
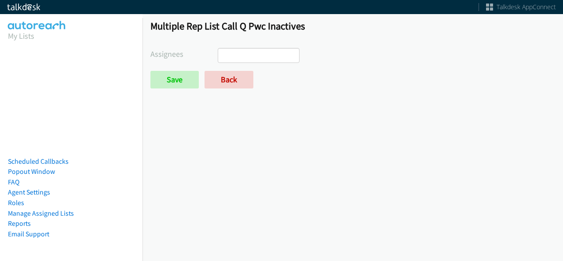
click at [244, 42] on div "Multiple Rep List Call Q Pwc Inactives Assignees [PERSON_NAME] [PERSON_NAME] [P…" at bounding box center [353, 58] width 421 height 92
click at [246, 53] on input "search" at bounding box center [233, 55] width 31 height 14
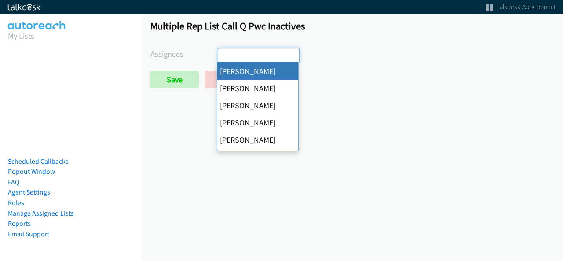
select select "cb11e729-9a1d-44de-9b38-0f5a50c7e01c"
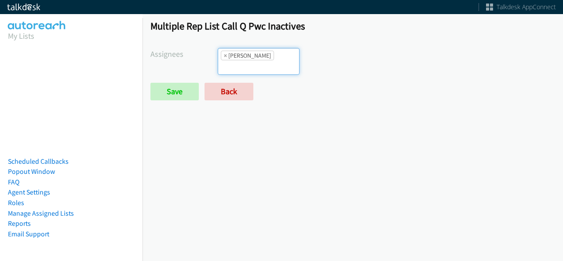
click at [270, 62] on ul "× [PERSON_NAME]" at bounding box center [258, 61] width 81 height 26
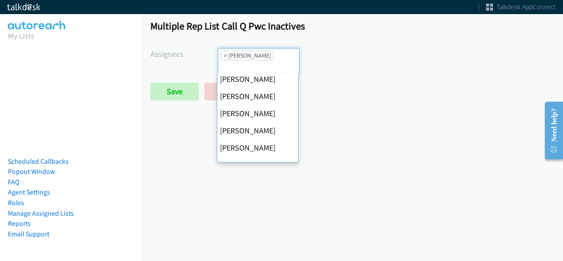
scroll to position [152, 0]
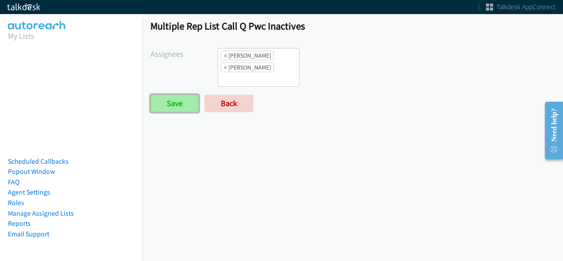
click at [175, 98] on input "Save" at bounding box center [175, 104] width 48 height 18
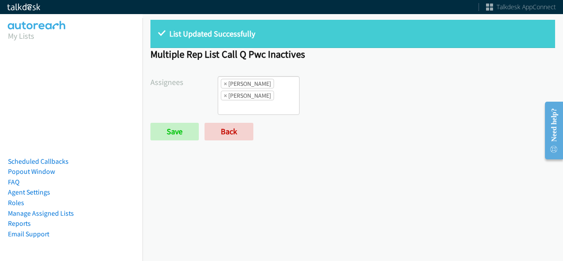
click at [226, 84] on li "× [PERSON_NAME]" at bounding box center [247, 84] width 53 height 10
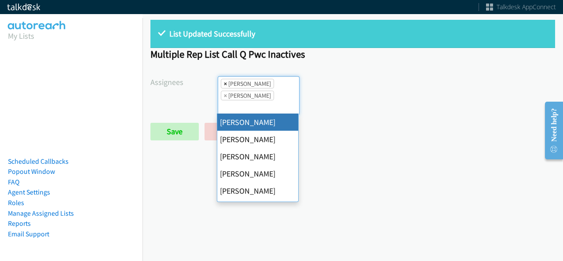
click at [224, 83] on span "×" at bounding box center [225, 83] width 3 height 9
select select "342df737-67c3-4ba0-b24a-dddbcb1c4b65"
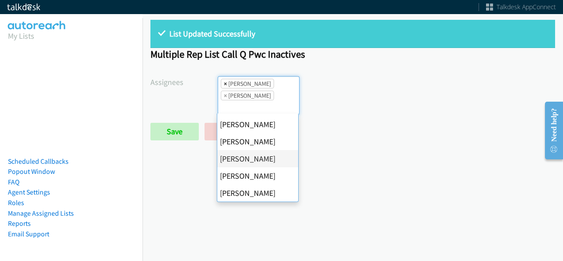
select select
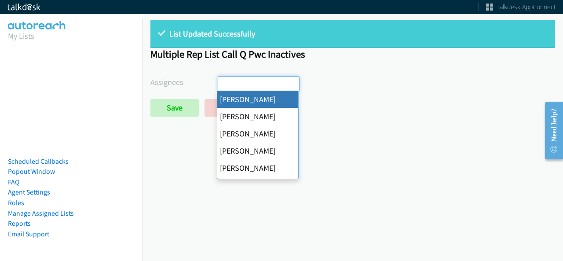
click at [224, 83] on input "search" at bounding box center [233, 84] width 31 height 14
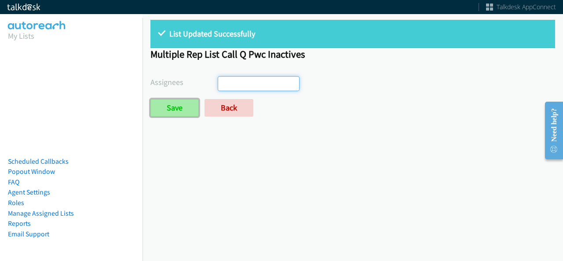
click at [171, 108] on input "Save" at bounding box center [175, 108] width 48 height 18
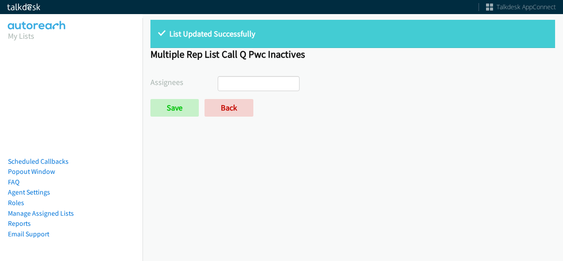
select select
click at [232, 112] on link "Back" at bounding box center [229, 108] width 49 height 18
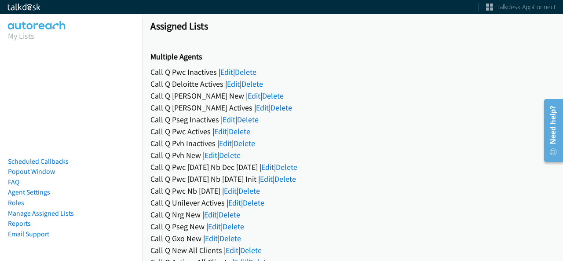
click at [208, 210] on link "Edit" at bounding box center [210, 215] width 13 height 10
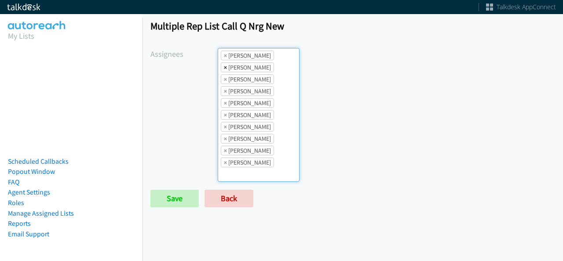
click at [225, 69] on li "× Alana Ruiz" at bounding box center [247, 68] width 53 height 10
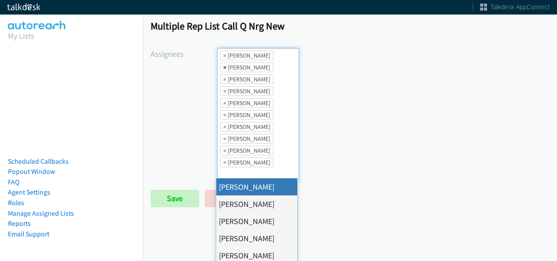
click at [224, 67] on span "×" at bounding box center [224, 67] width 3 height 9
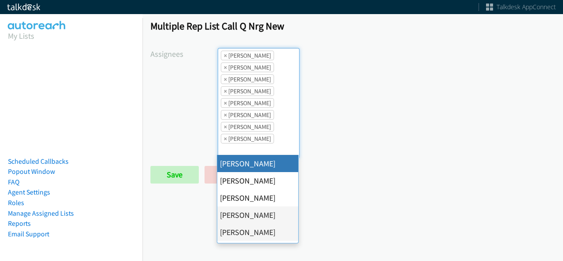
click at [224, 67] on span "×" at bounding box center [225, 67] width 3 height 9
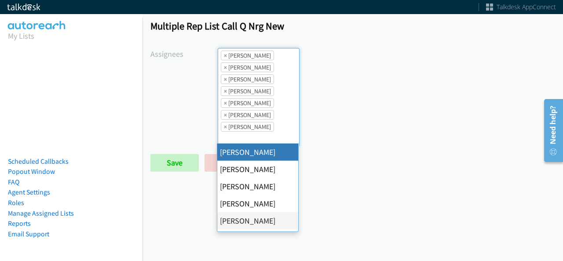
click at [224, 67] on span "×" at bounding box center [225, 67] width 3 height 9
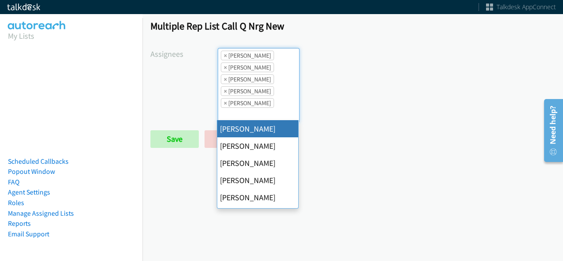
click at [224, 67] on span "×" at bounding box center [225, 67] width 3 height 9
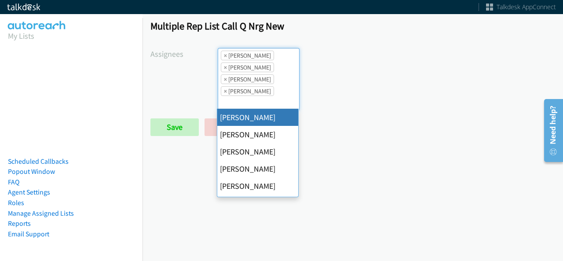
click at [224, 67] on span "×" at bounding box center [225, 67] width 3 height 9
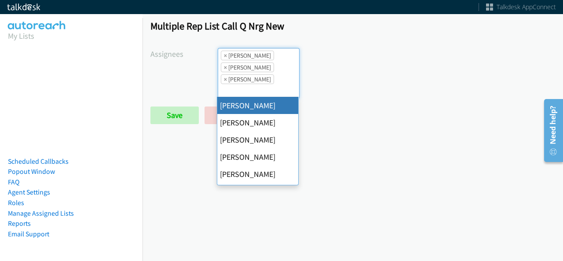
click at [224, 67] on span "×" at bounding box center [225, 67] width 3 height 9
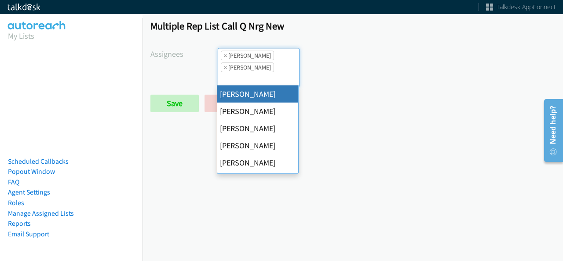
click at [224, 67] on span "×" at bounding box center [225, 67] width 3 height 9
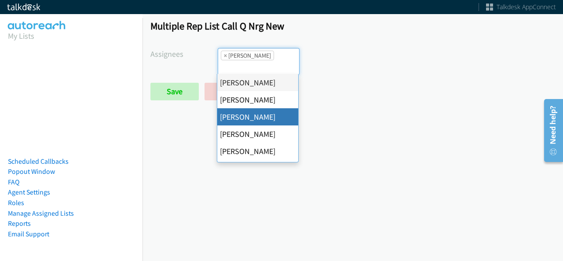
scroll to position [132, 0]
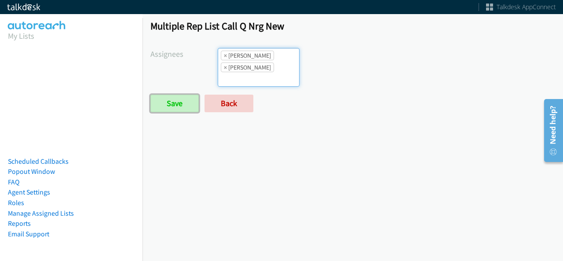
click at [182, 101] on input "Save" at bounding box center [175, 104] width 48 height 18
